Goal: Task Accomplishment & Management: Manage account settings

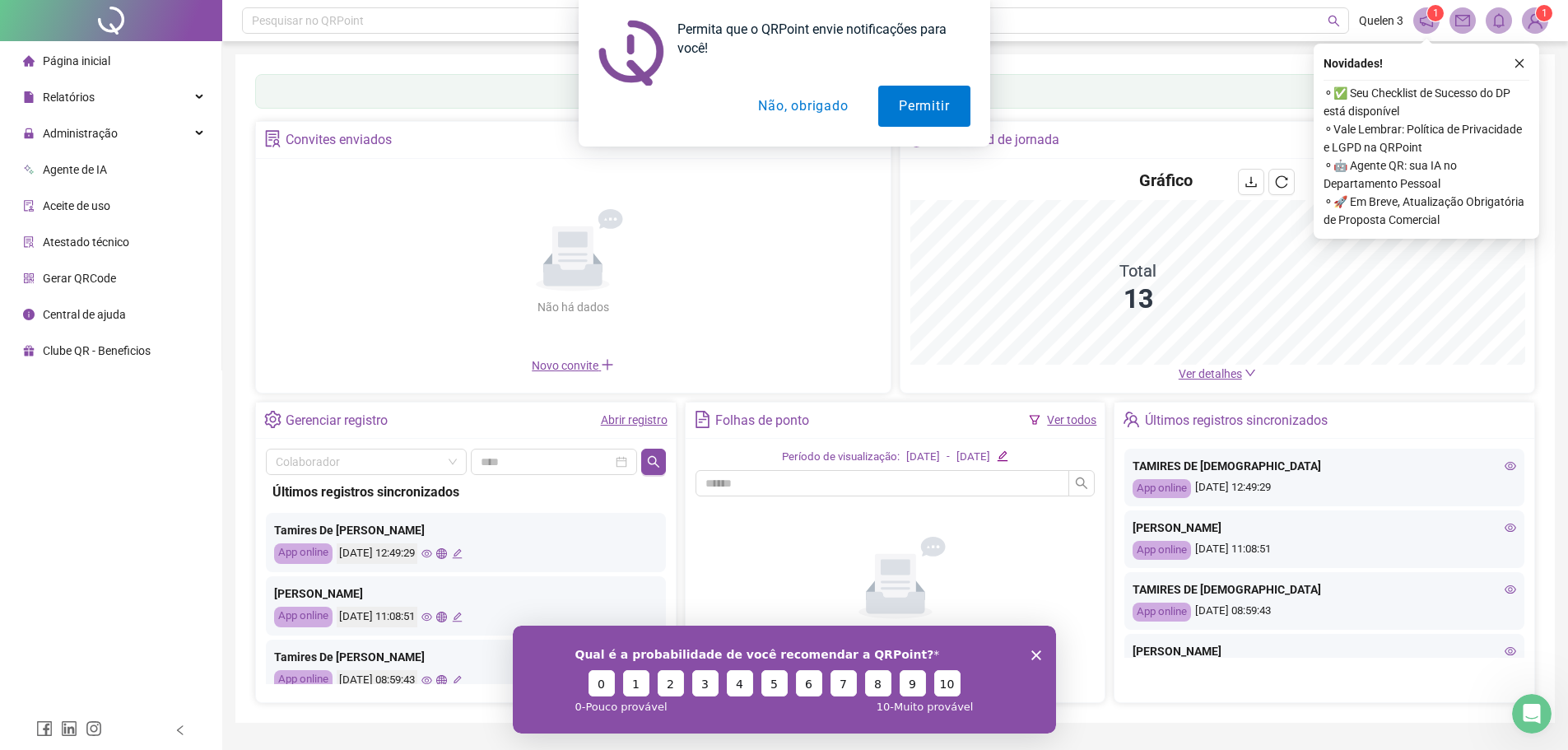
click at [134, 133] on div "Permita que o QRPoint envie notificações para você! Permitir Não, obrigado" at bounding box center [784, 73] width 1568 height 146
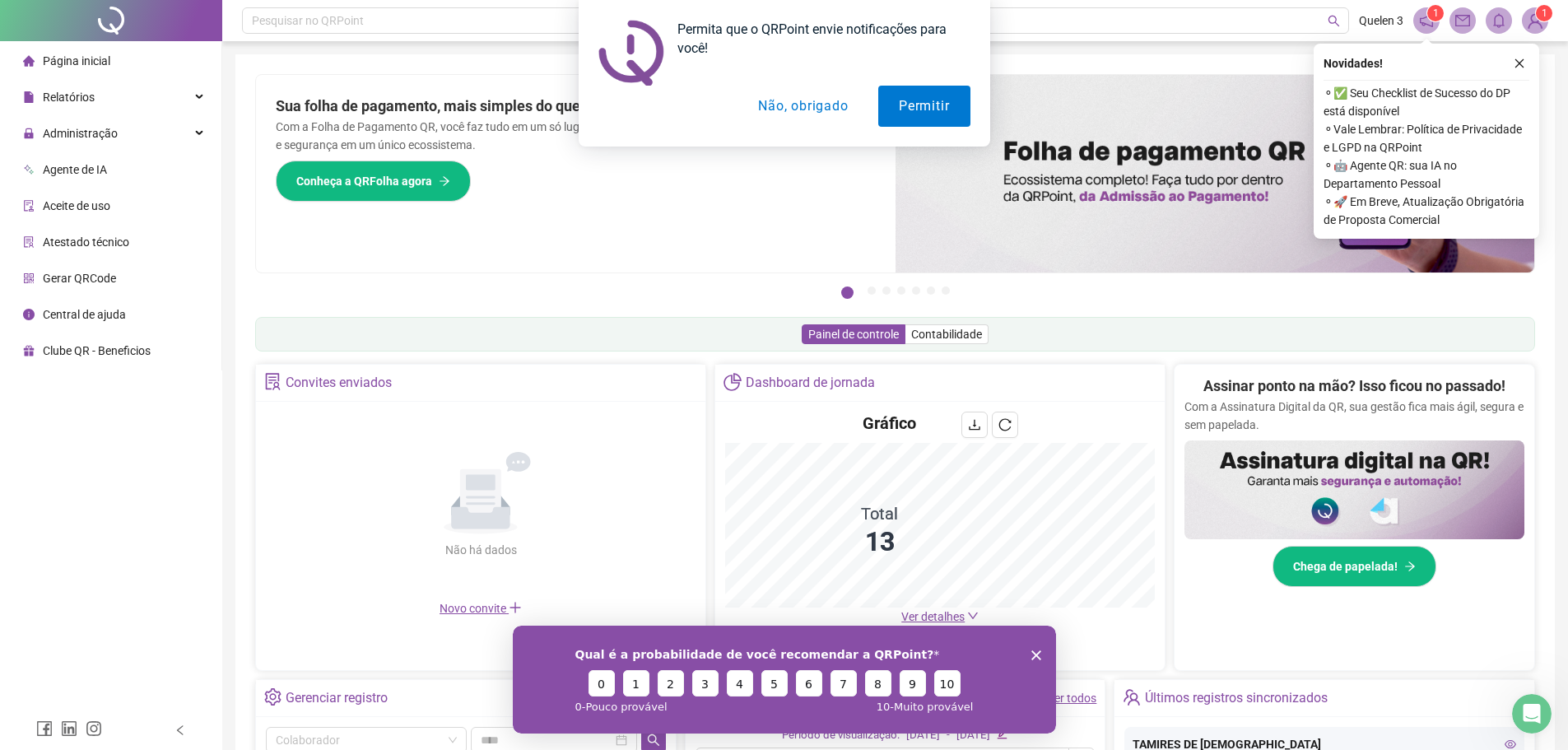
click at [108, 134] on div "Permita que o QRPoint envie notificações para você! Permitir Não, obrigado" at bounding box center [784, 73] width 1568 height 146
click at [196, 135] on div "Permita que o QRPoint envie notificações para você! Permitir Não, obrigado" at bounding box center [784, 73] width 1568 height 146
click at [200, 131] on div "Permita que o QRPoint envie notificações para você! Permitir Não, obrigado" at bounding box center [784, 73] width 1568 height 146
click at [1523, 64] on div "Permita que o QRPoint envie notificações para você! Permitir Não, obrigado" at bounding box center [784, 73] width 1568 height 146
click at [809, 102] on button "Não, obrigado" at bounding box center [802, 106] width 131 height 41
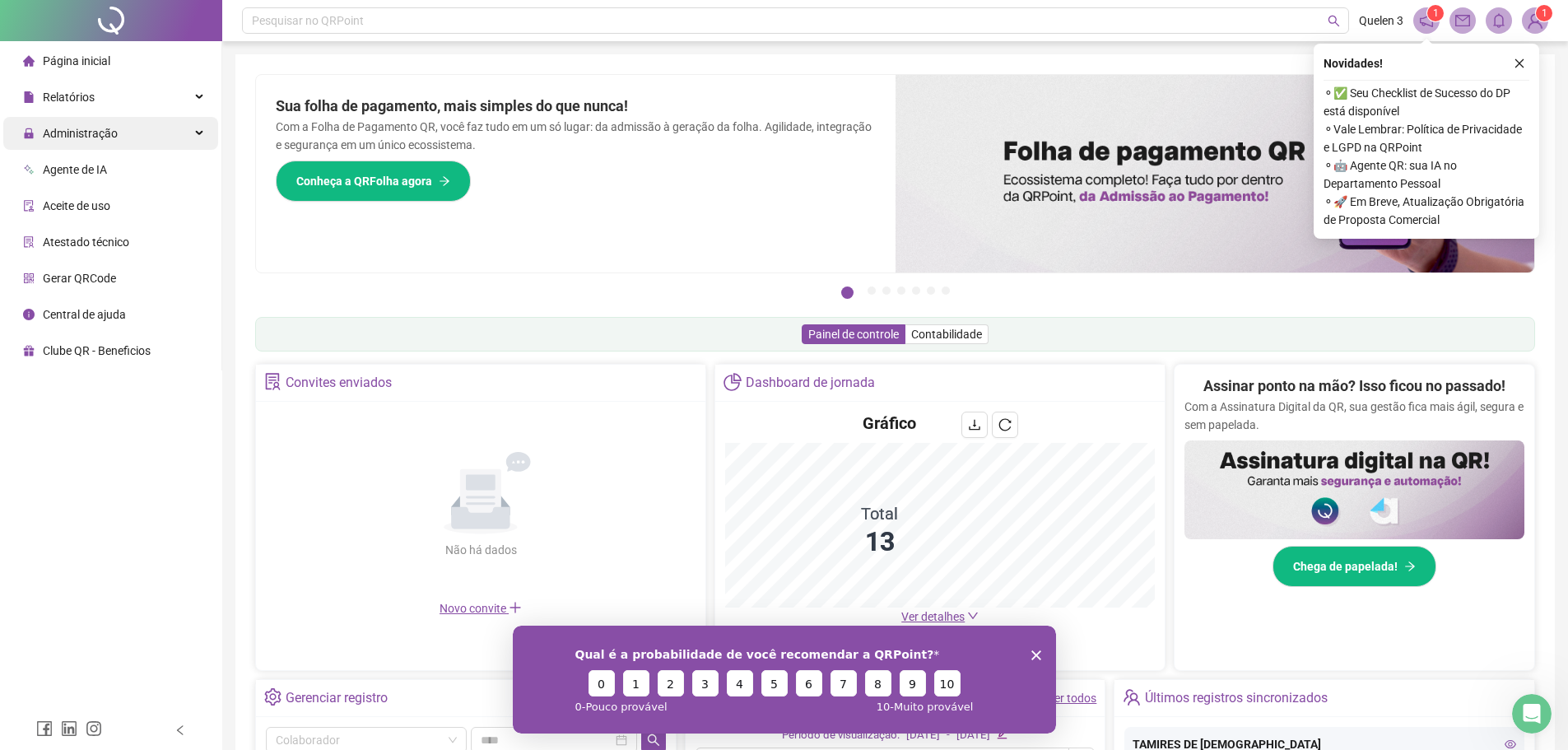
click at [101, 130] on span "Administração" at bounding box center [79, 134] width 75 height 14
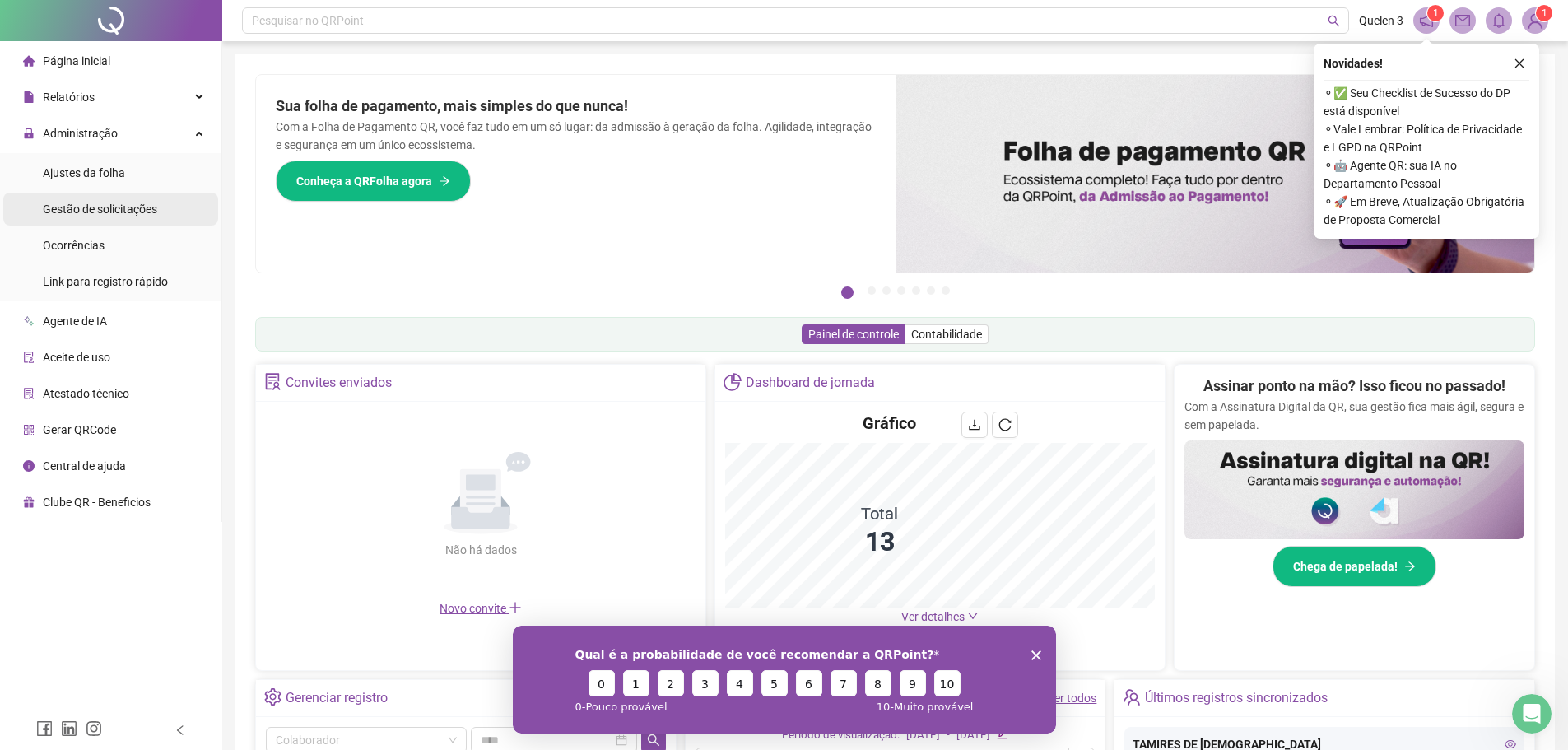
click at [124, 203] on span "Gestão de solicitações" at bounding box center [100, 209] width 114 height 14
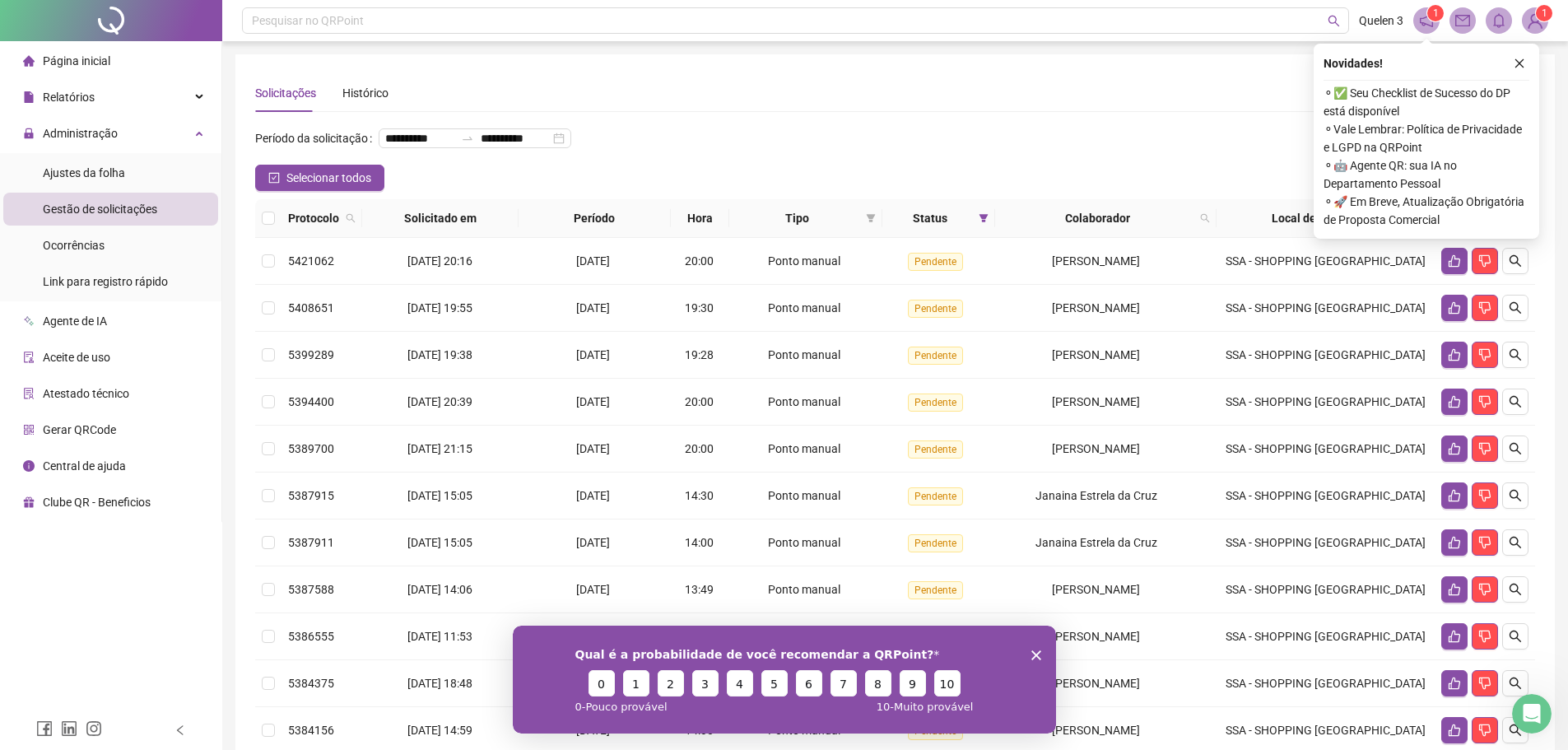
click at [1516, 63] on icon "close" at bounding box center [1520, 63] width 12 height 12
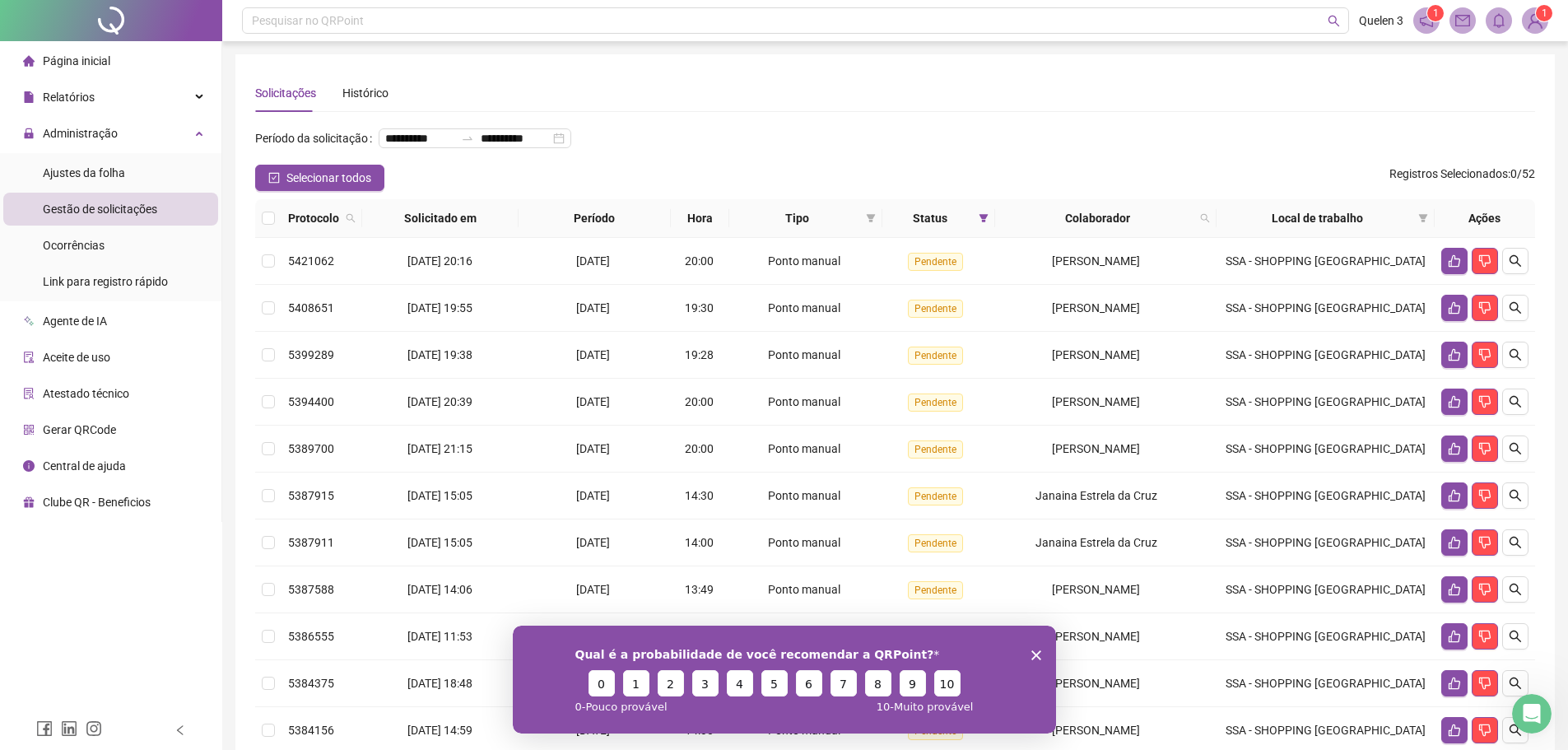
scroll to position [214, 0]
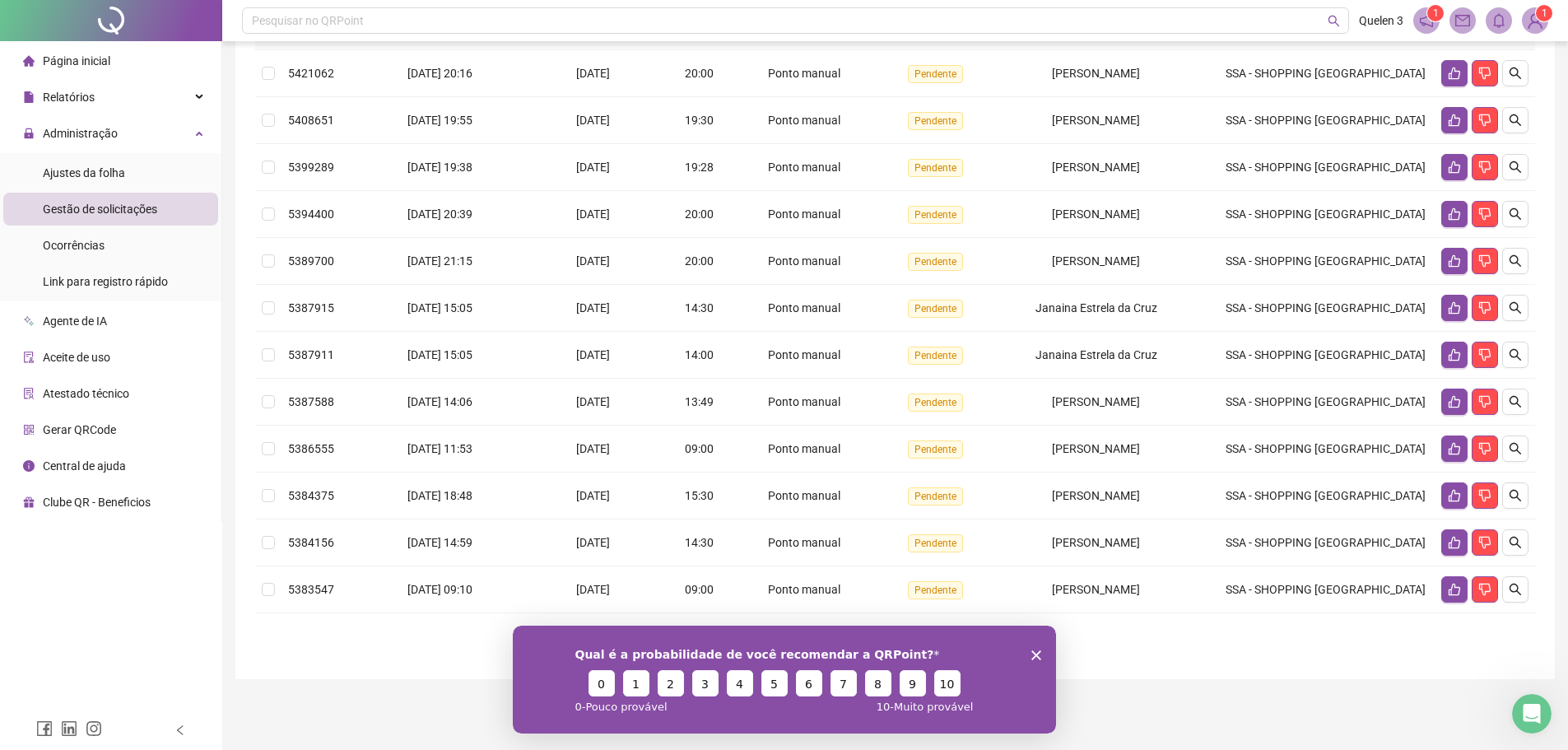
click at [1042, 658] on div "Qual é a probabilidade de você recomendar a QRPoint? 0 1 2 3 4 5 6 7 8 9 10 0 -…" at bounding box center [783, 678] width 544 height 108
click at [1040, 653] on icon "Encerrar pesquisa" at bounding box center [1035, 654] width 10 height 10
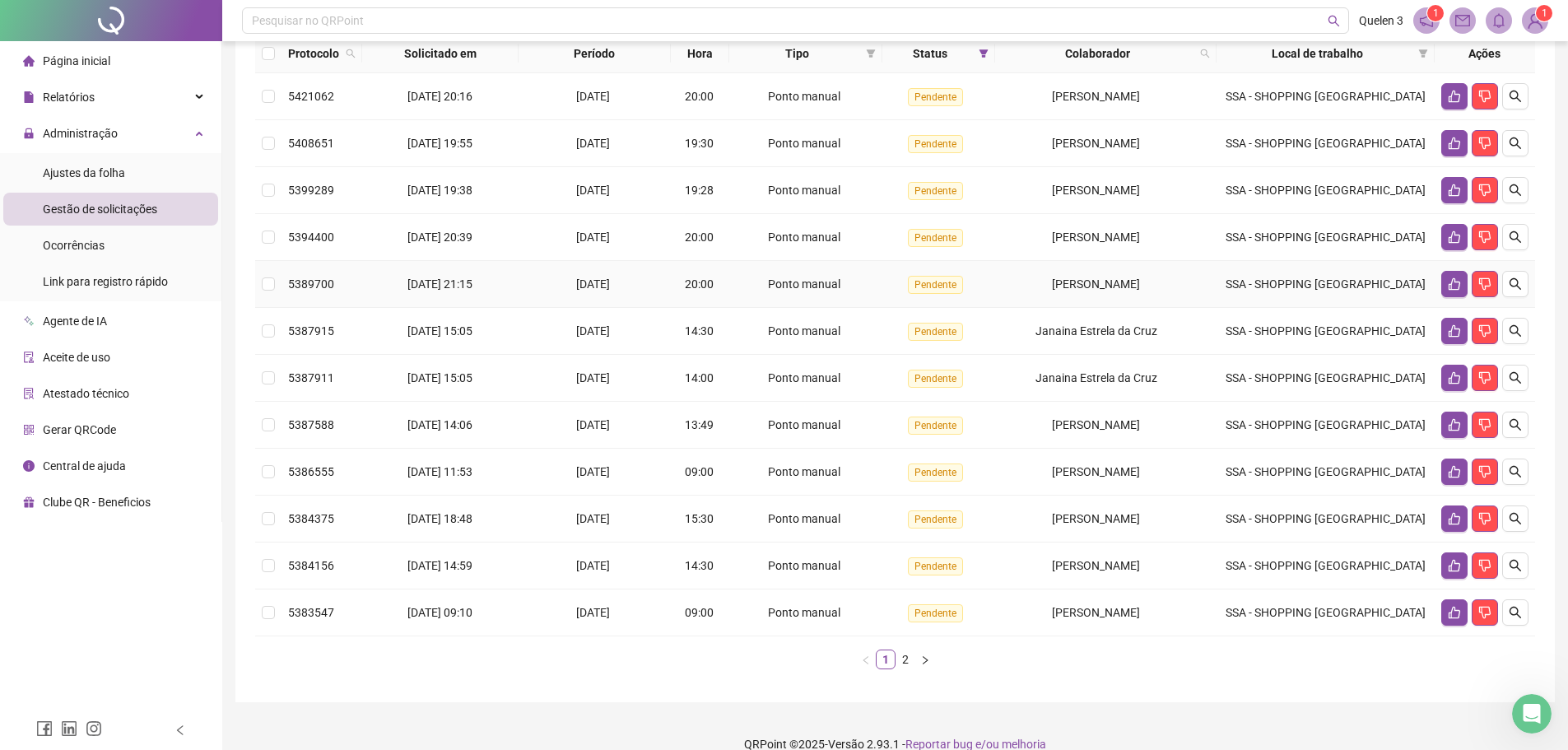
scroll to position [82, 0]
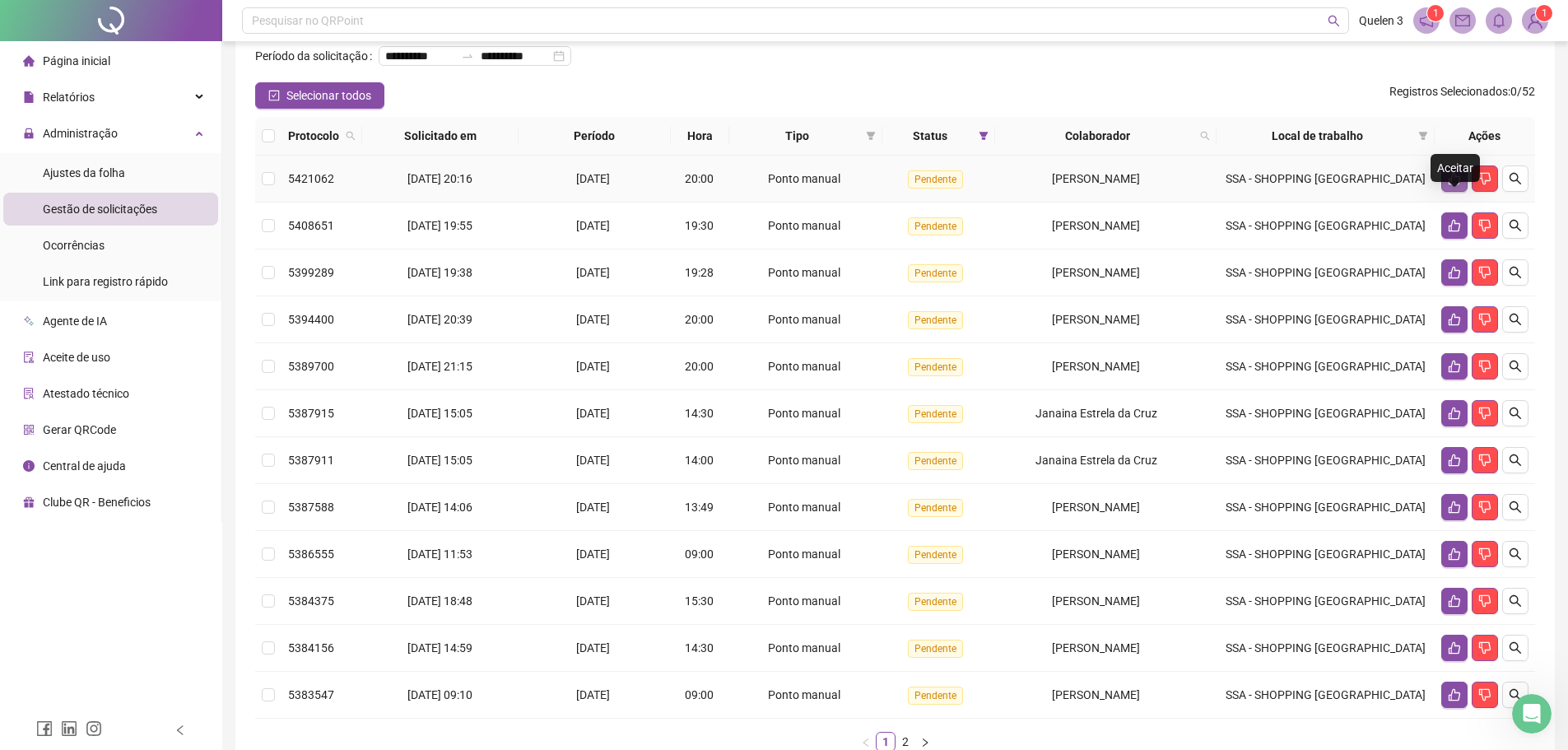
click at [1456, 185] on icon "like" at bounding box center [1455, 179] width 14 height 14
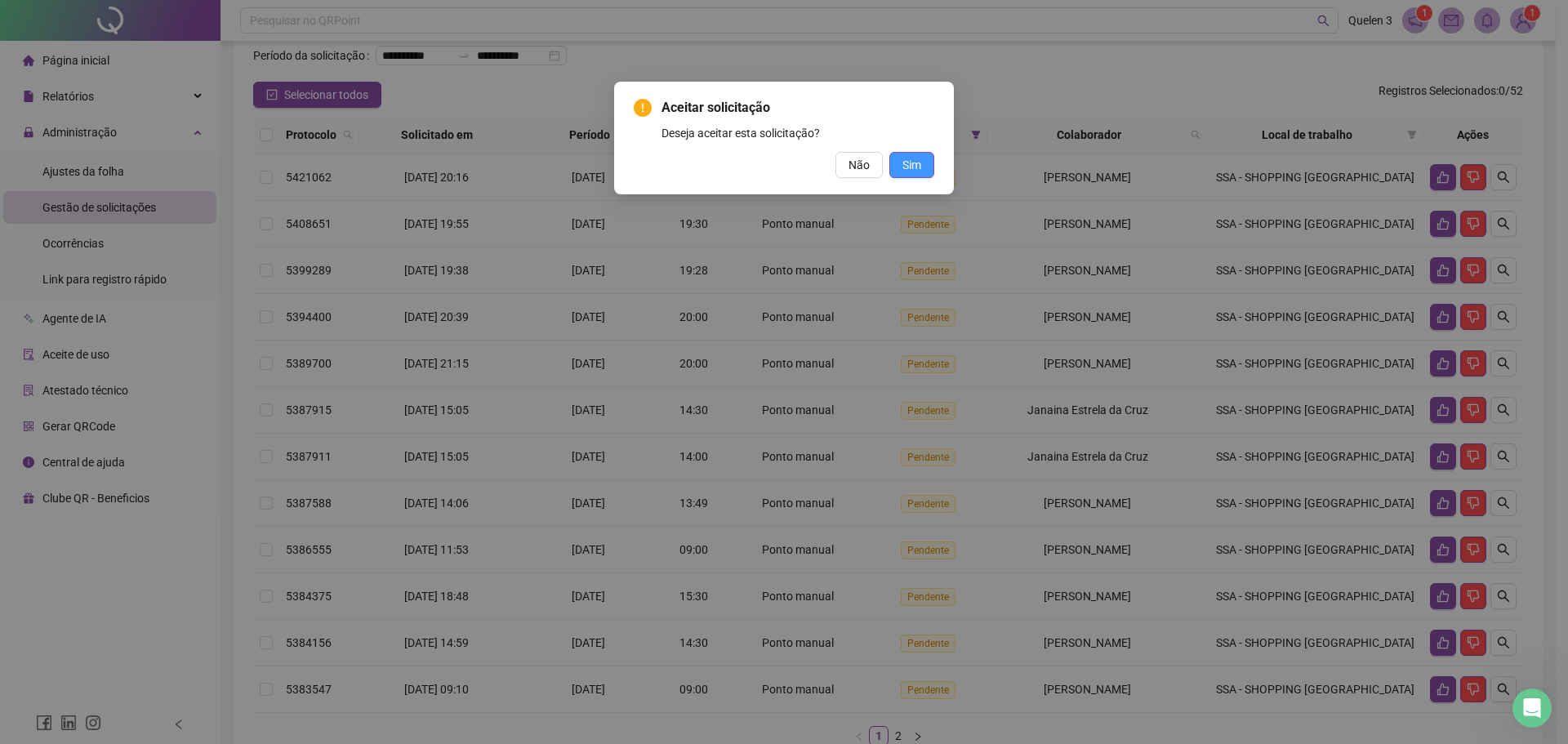
click at [919, 166] on span "Sim" at bounding box center [912, 164] width 19 height 18
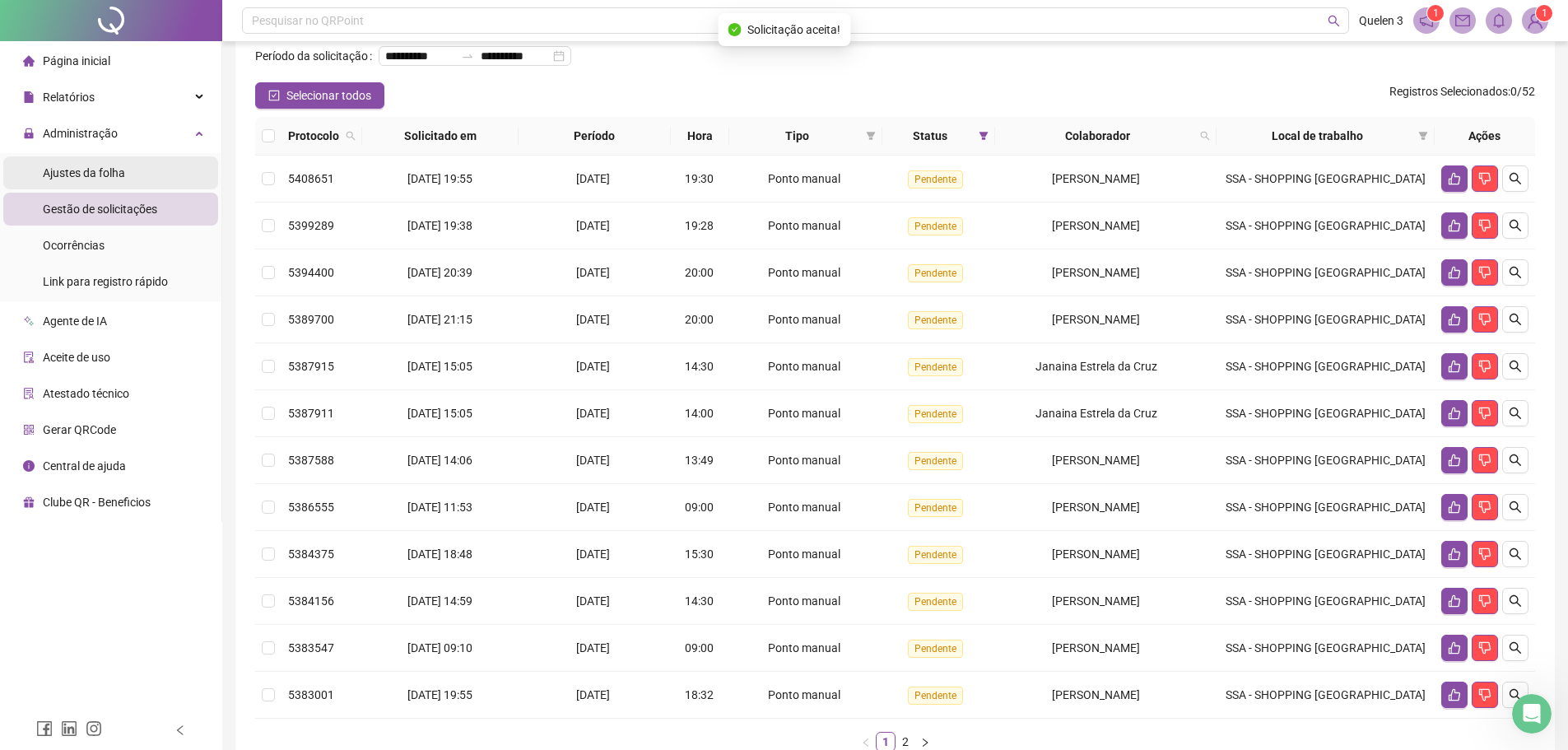
click at [132, 161] on li "Ajustes da folha" at bounding box center [110, 172] width 215 height 33
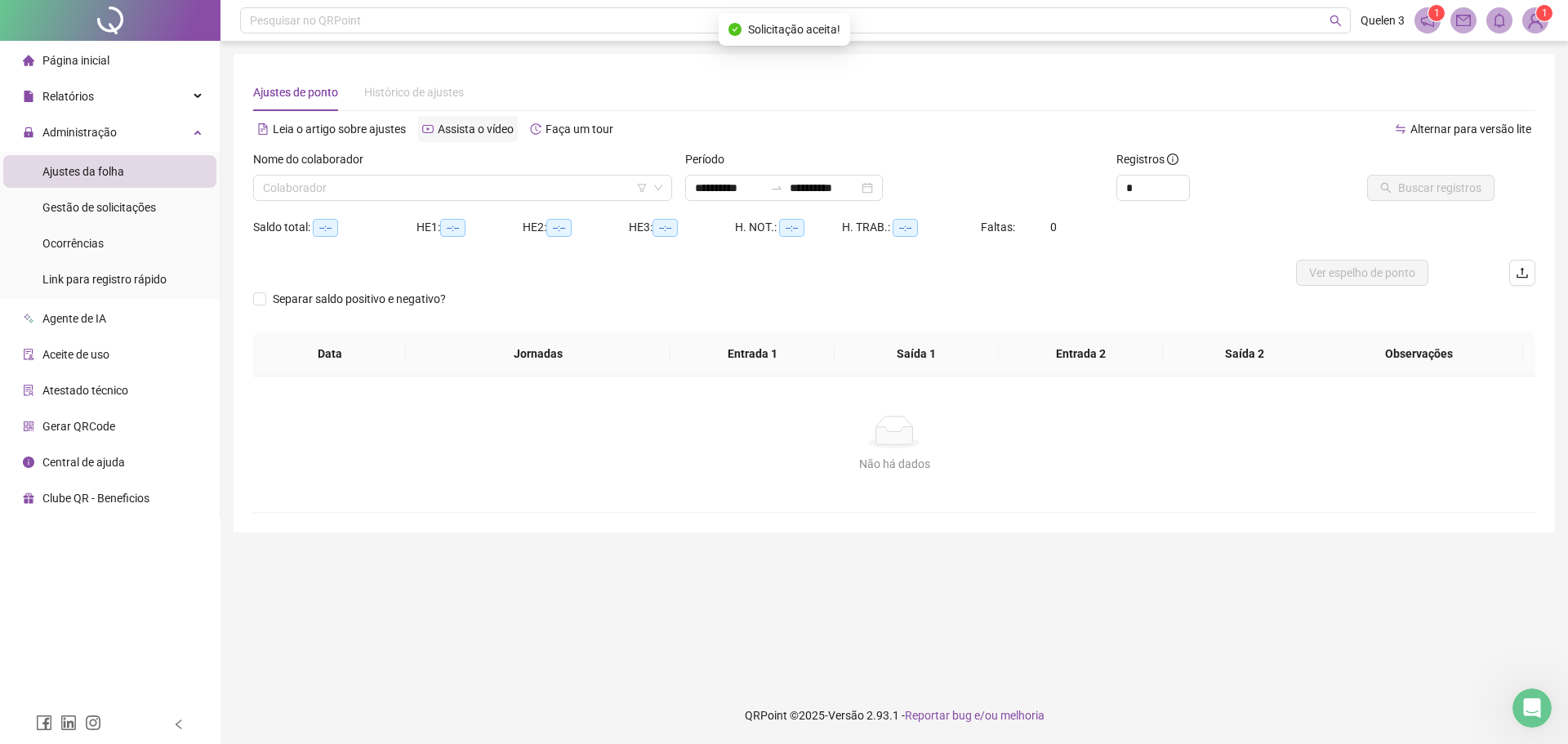
type input "**********"
click at [507, 177] on input "search" at bounding box center [455, 187] width 385 height 24
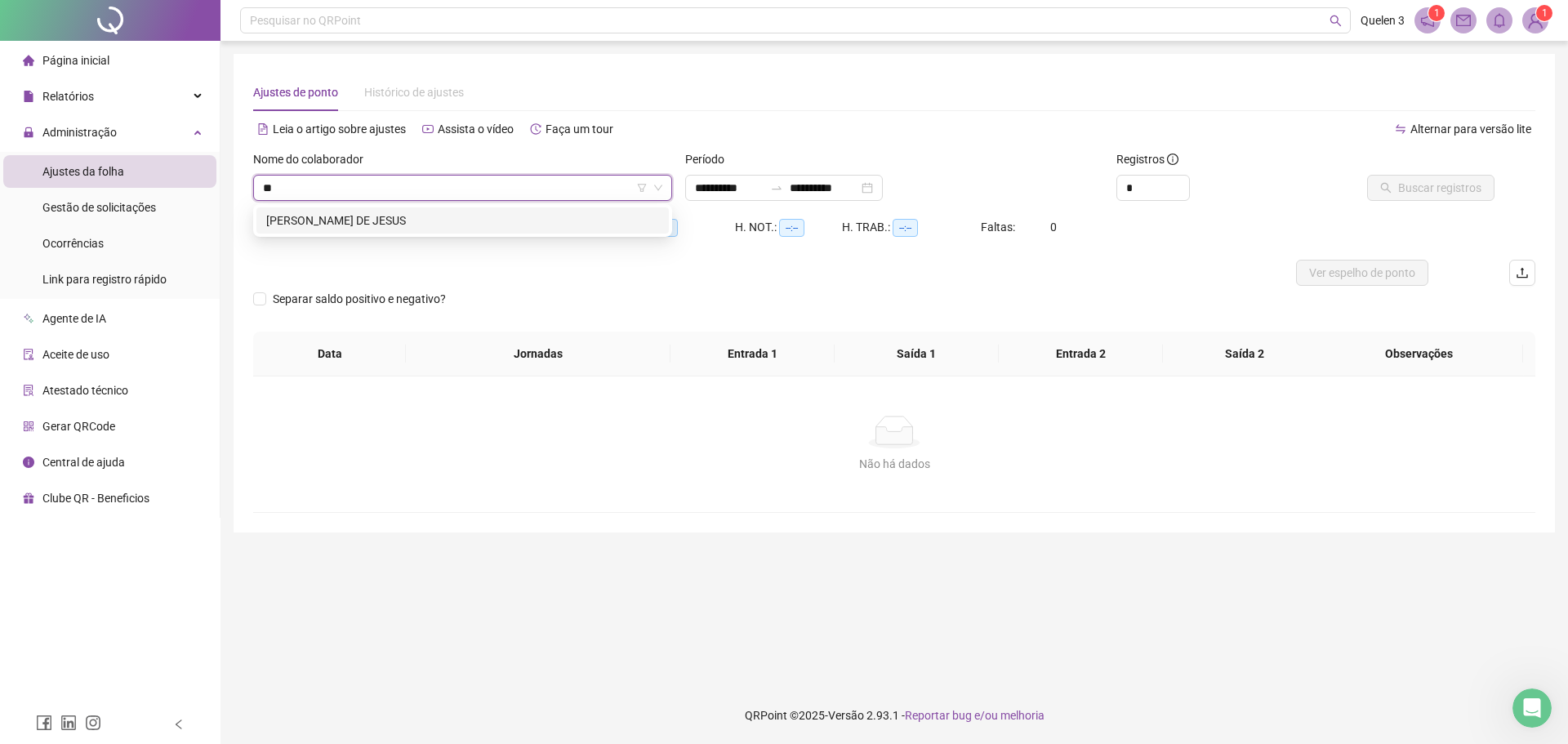
type input "**"
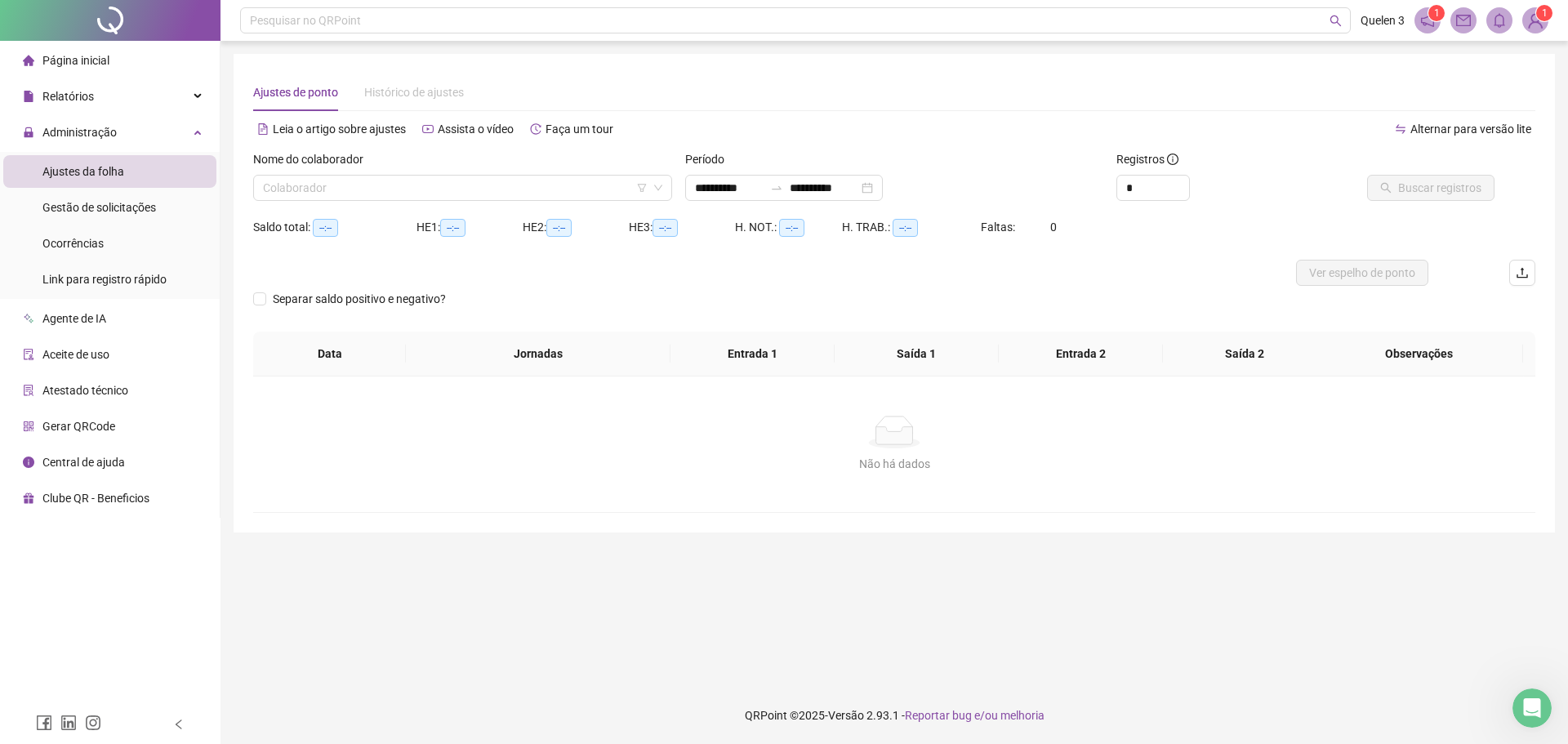
click at [513, 203] on div "Nome do colaborador Colaborador" at bounding box center [462, 182] width 432 height 63
click at [522, 172] on div "Nome do colaborador" at bounding box center [462, 161] width 419 height 24
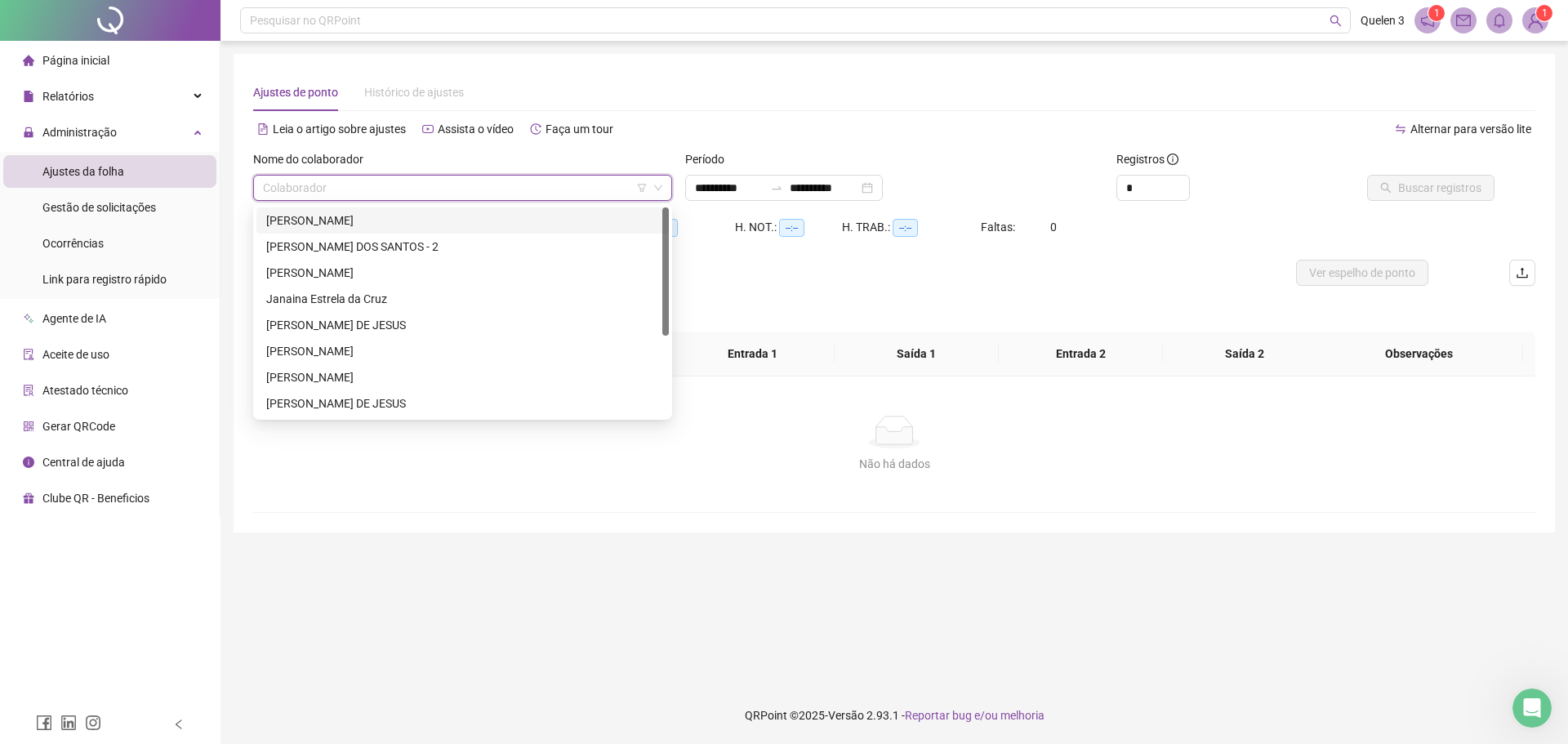
click at [531, 181] on input "search" at bounding box center [455, 187] width 385 height 24
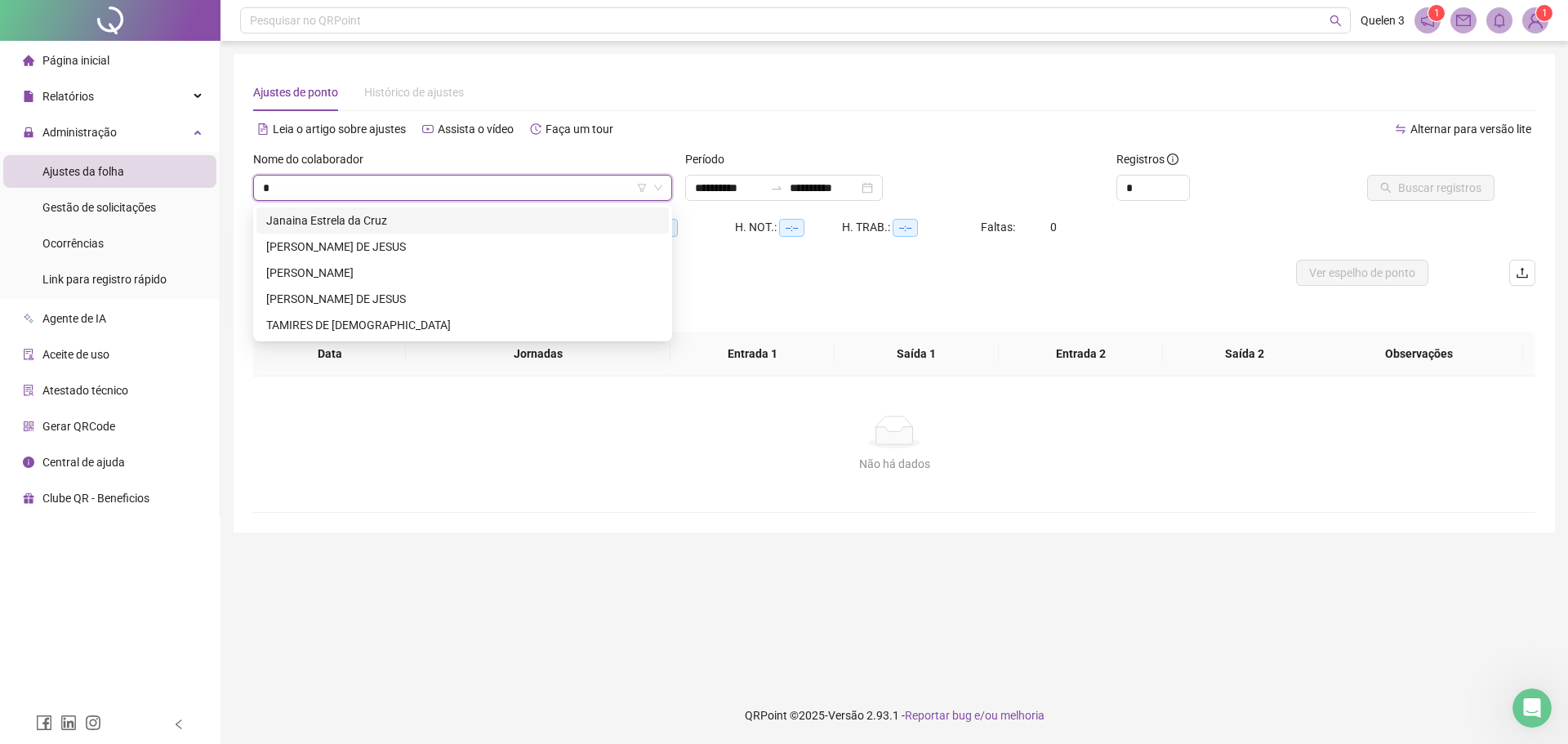
type input "**"
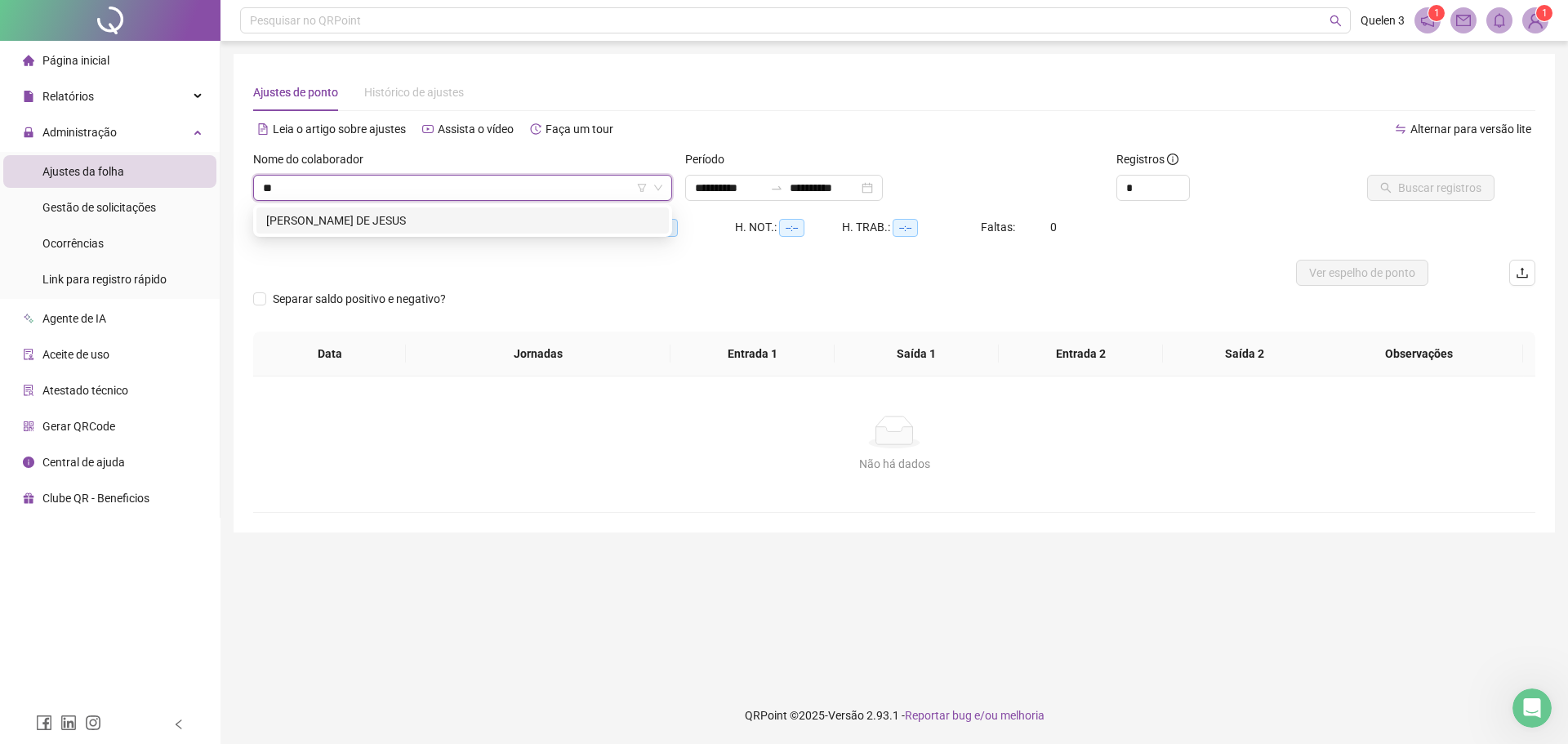
click at [531, 210] on div "[PERSON_NAME] DE JESUS" at bounding box center [462, 220] width 412 height 26
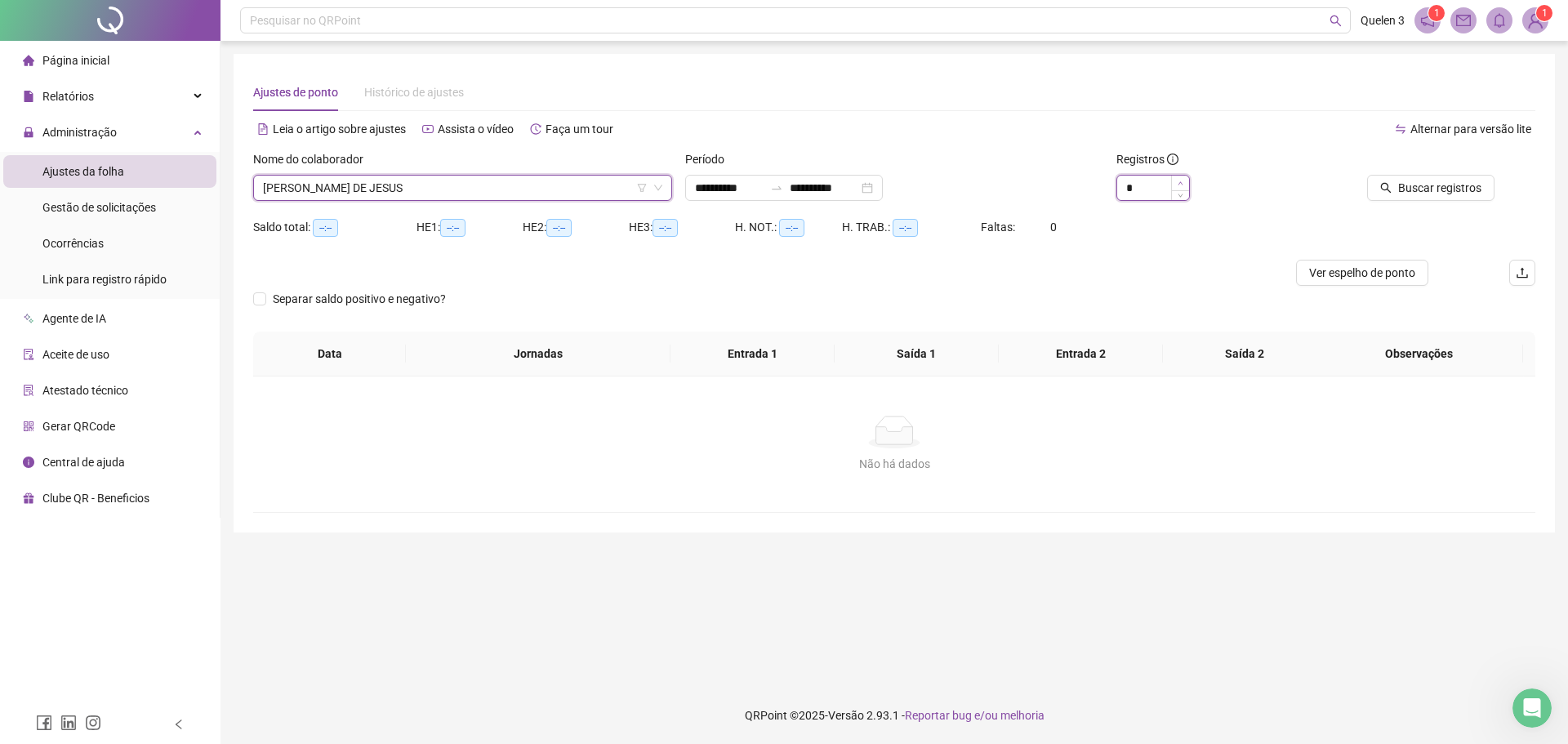
type input "*"
click at [1186, 183] on span "Increase Value" at bounding box center [1180, 183] width 18 height 14
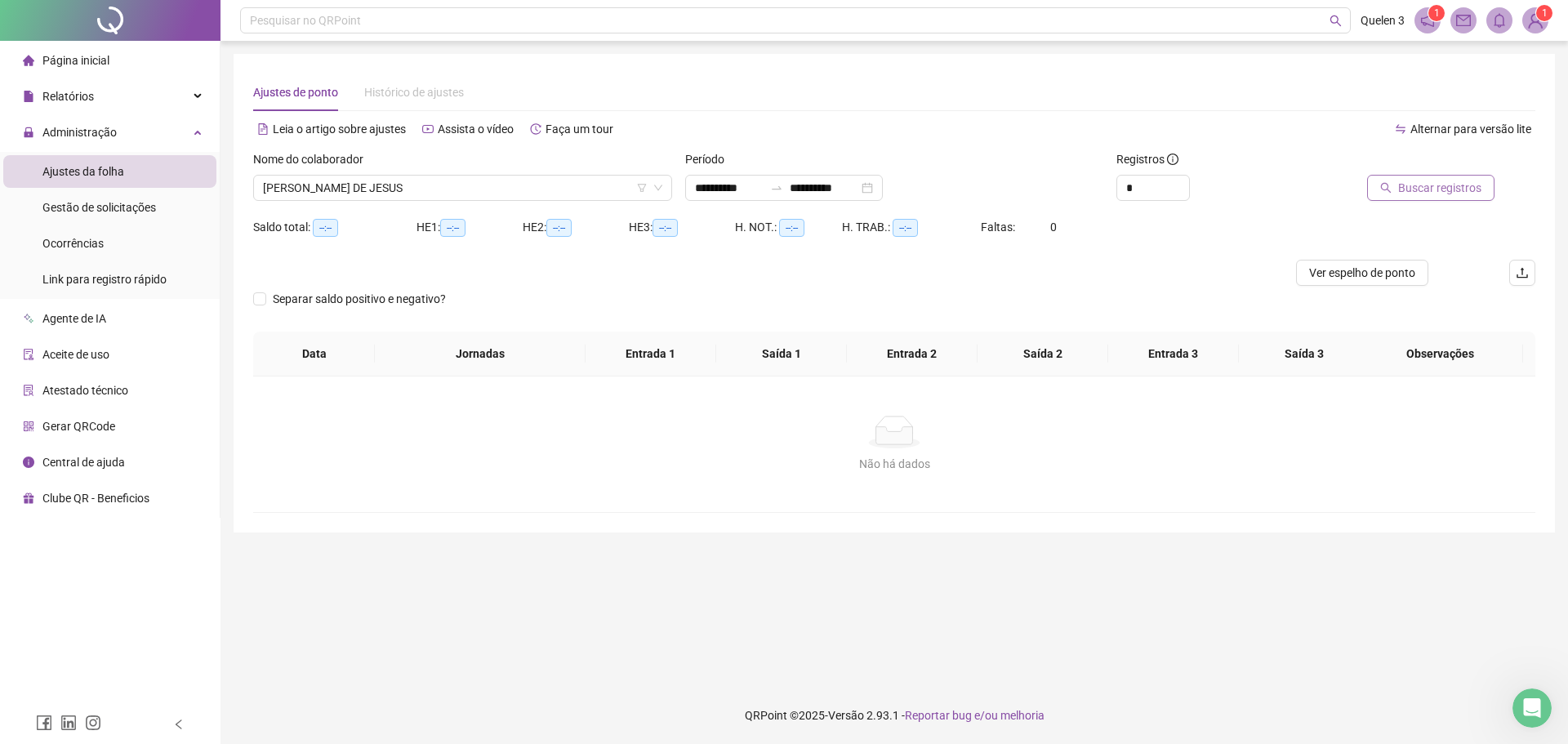
click at [1415, 185] on span "Buscar registros" at bounding box center [1439, 187] width 84 height 18
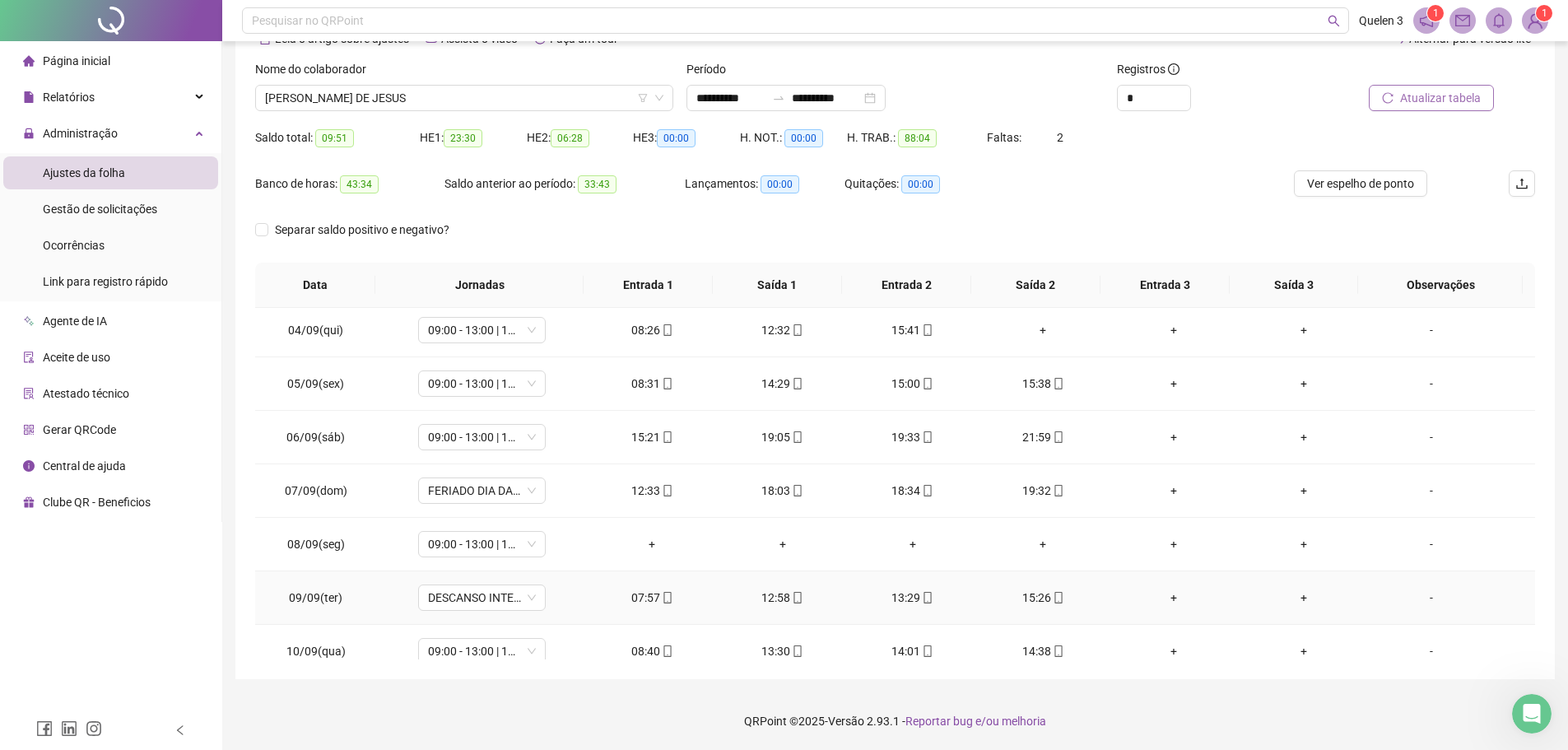
scroll to position [412, 0]
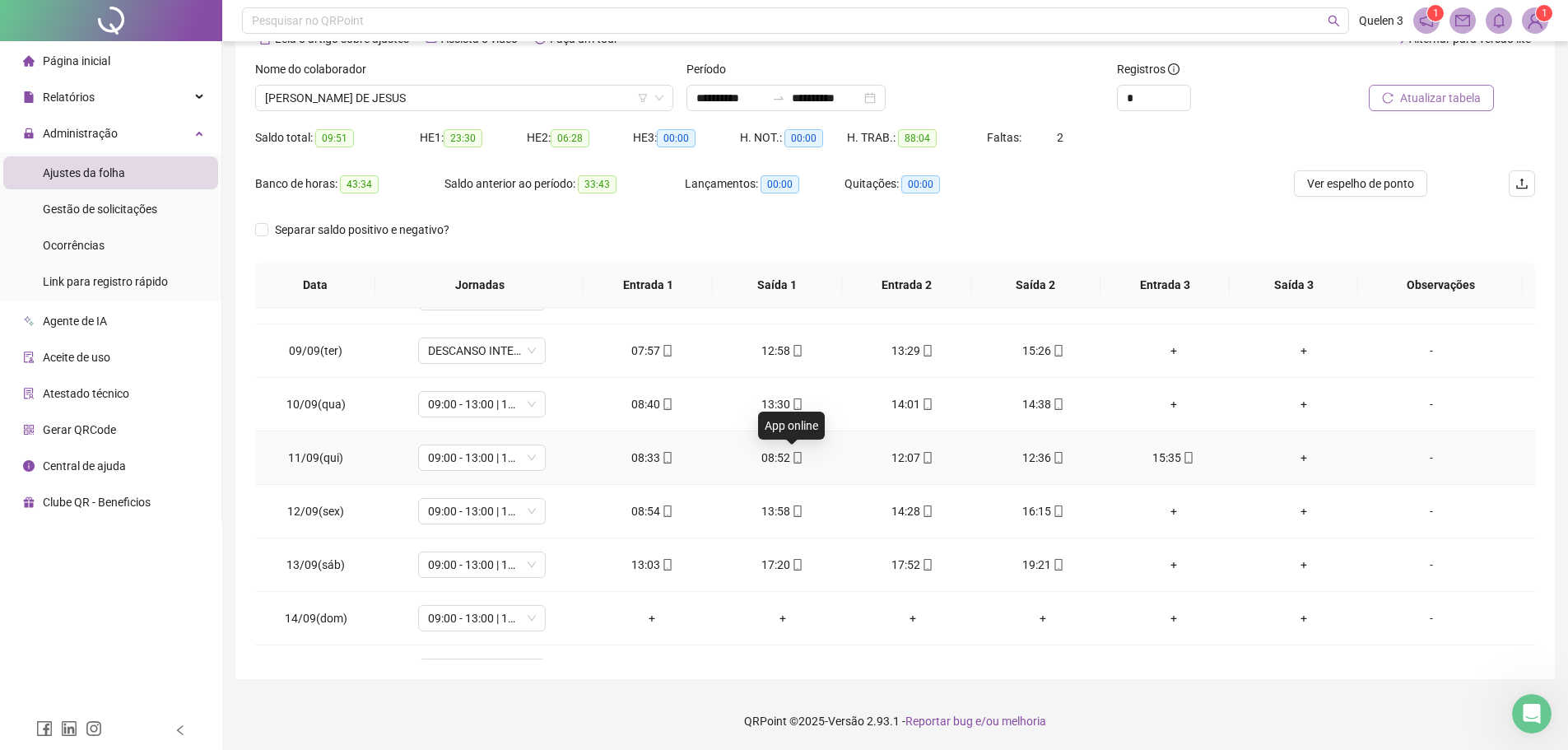
click at [792, 458] on icon "mobile" at bounding box center [798, 457] width 12 height 12
type input "**********"
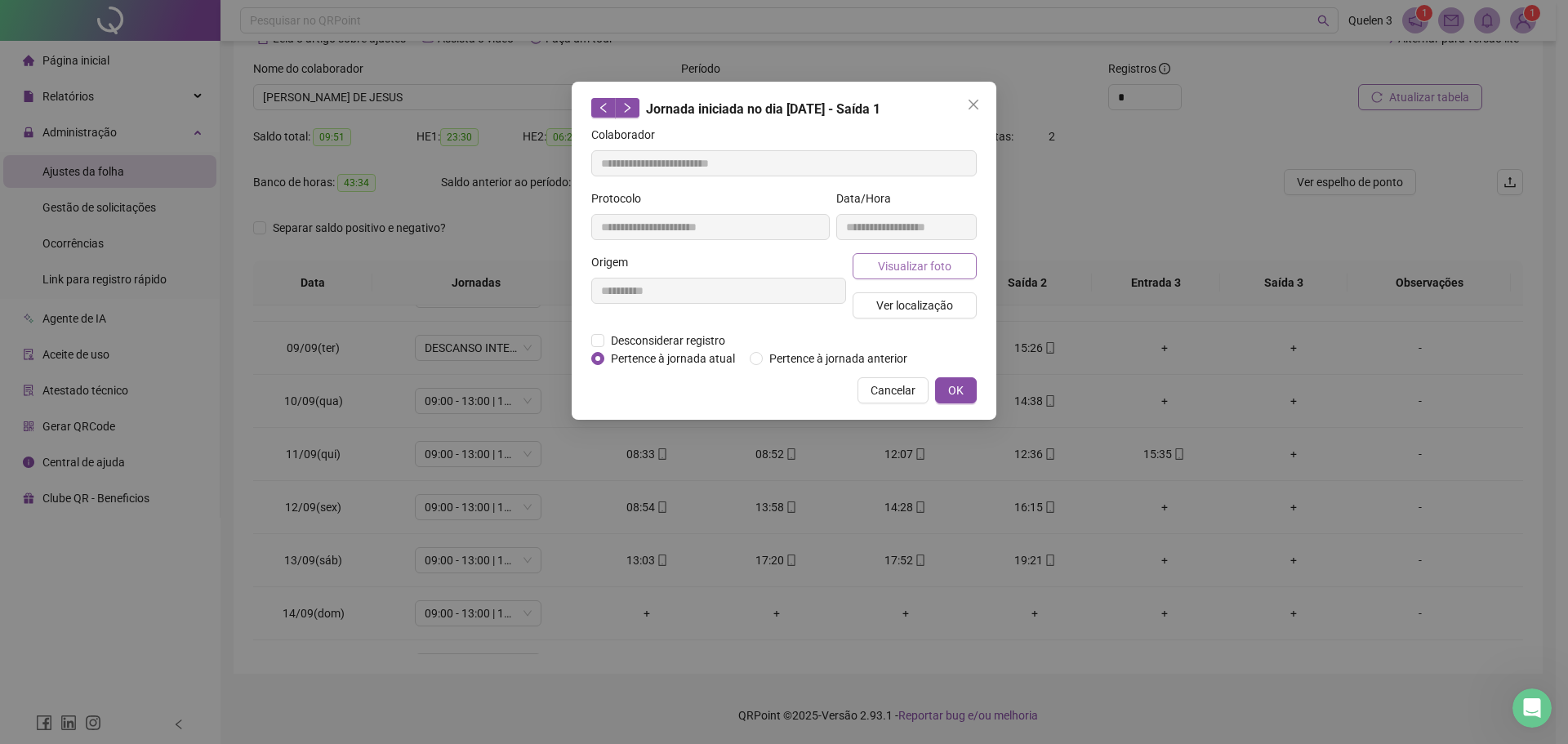
click at [921, 268] on span "Visualizar foto" at bounding box center [914, 266] width 73 height 18
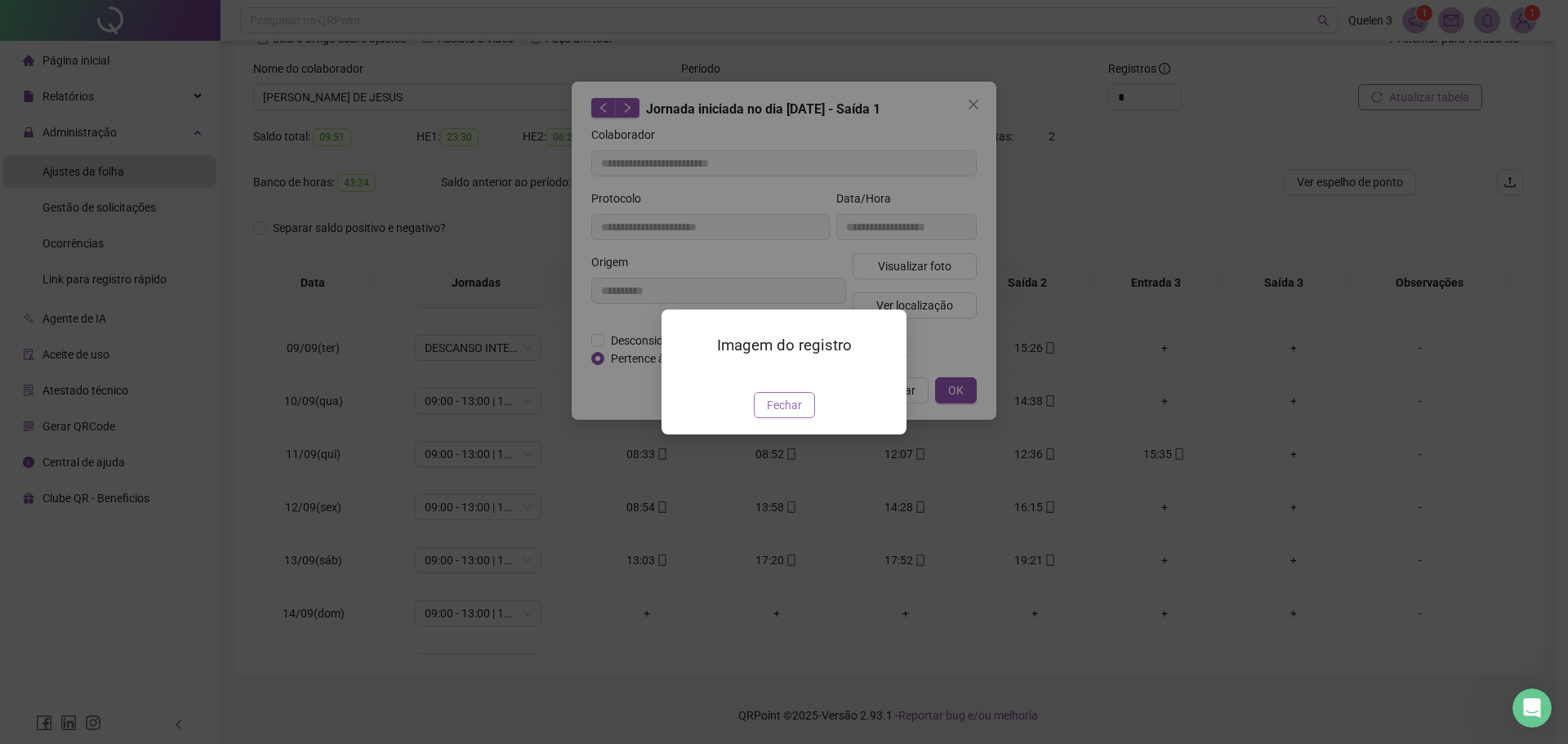
click at [785, 418] on button "Fechar" at bounding box center [784, 405] width 62 height 26
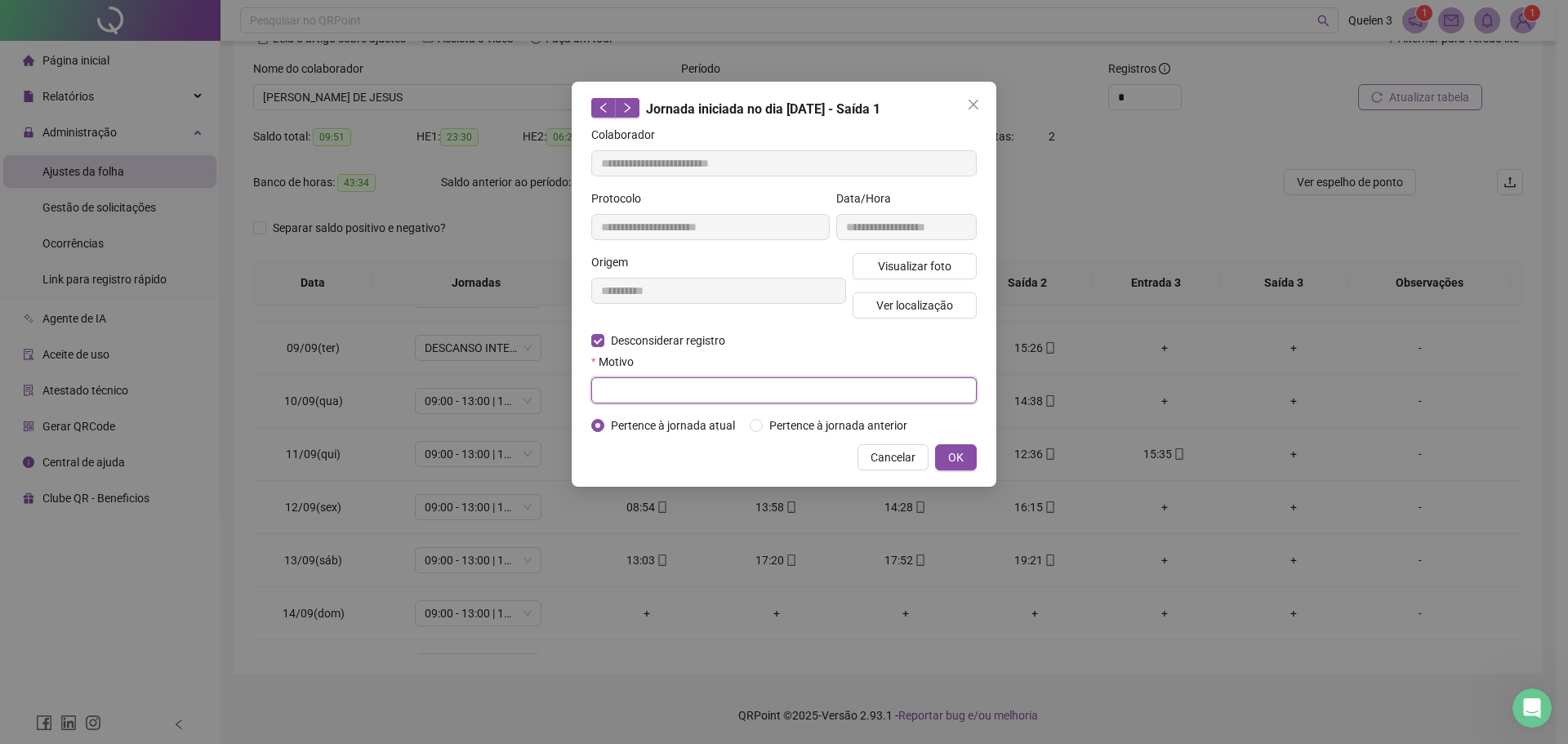
click at [846, 393] on input "text" at bounding box center [784, 389] width 386 height 26
type input "*"
click at [698, 393] on input "**********" at bounding box center [784, 389] width 386 height 26
type input "**********"
click at [957, 461] on span "OK" at bounding box center [956, 457] width 15 height 18
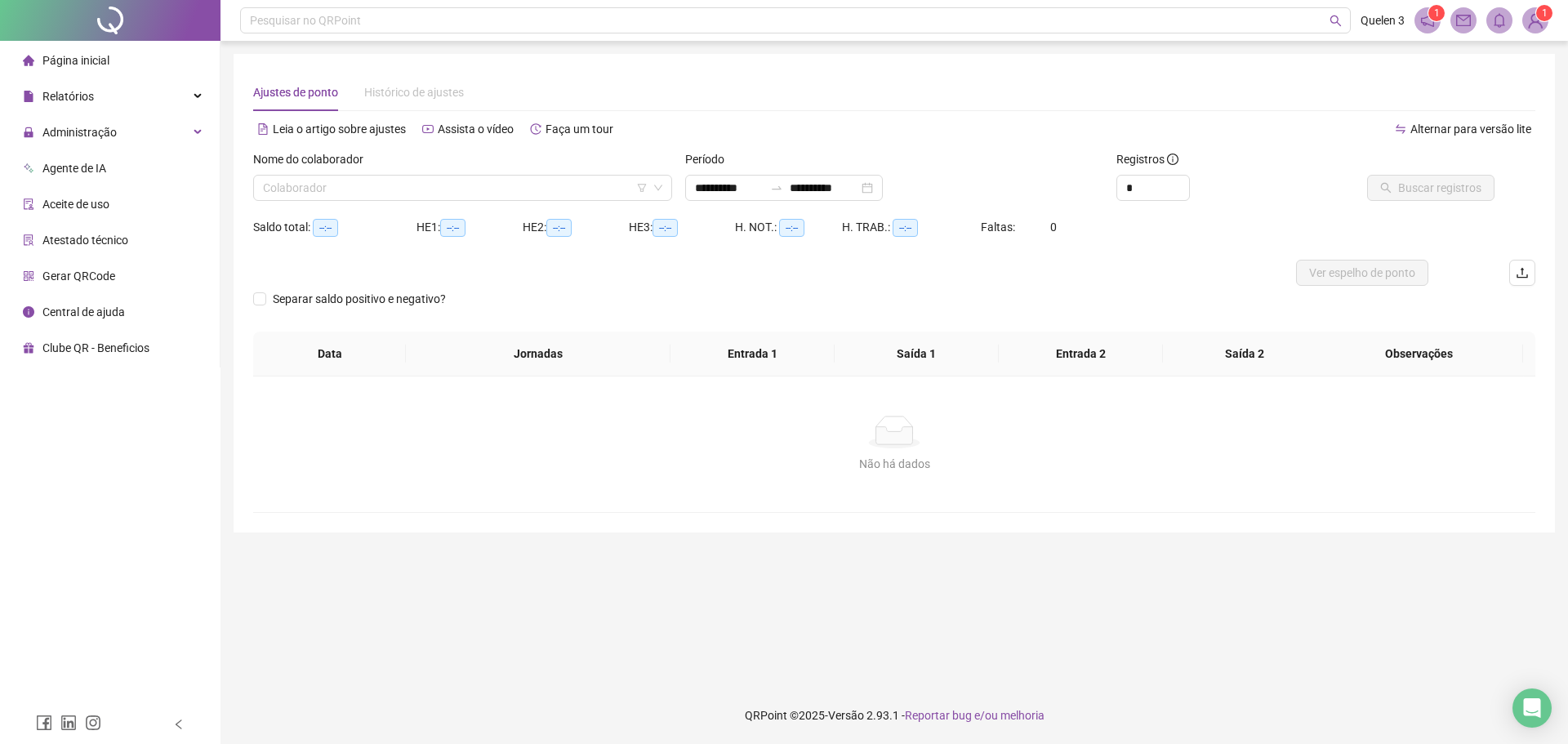
type input "**********"
